Goal: Task Accomplishment & Management: Use online tool/utility

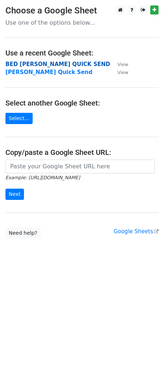
click at [59, 64] on strong "BED [PERSON_NAME] QUICK SEND" at bounding box center [57, 64] width 105 height 7
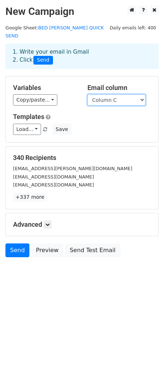
click at [111, 96] on select "Column A Column B Column C Column D Column E Column F Column G Column H Column …" at bounding box center [116, 99] width 58 height 11
click at [87, 94] on select "Column A Column B Column C Column D Column E Column F Column G Column H Column …" at bounding box center [116, 99] width 58 height 11
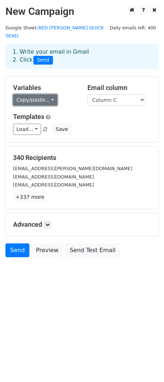
click at [44, 94] on link "Copy/paste..." at bounding box center [35, 99] width 44 height 11
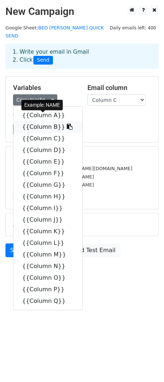
click at [45, 121] on link "{{Column B}}" at bounding box center [47, 127] width 69 height 12
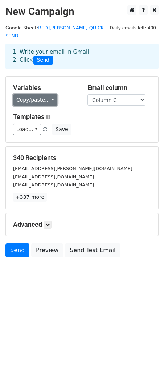
click at [50, 94] on link "Copy/paste..." at bounding box center [35, 99] width 44 height 11
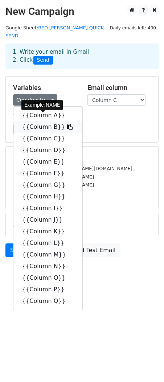
click at [54, 121] on link "{{Column B}}" at bounding box center [47, 127] width 69 height 12
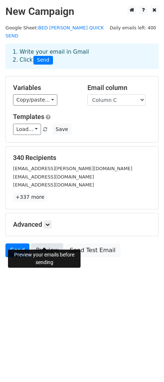
click at [44, 244] on link "Preview" at bounding box center [47, 251] width 32 height 14
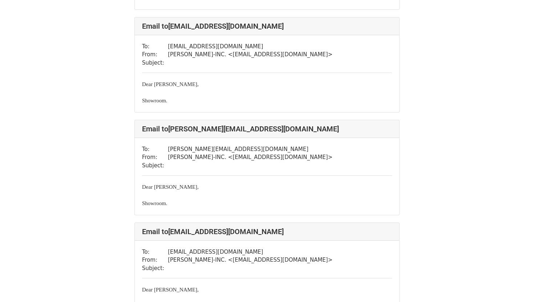
scroll to position [379, 0]
